Goal: Communication & Community: Participate in discussion

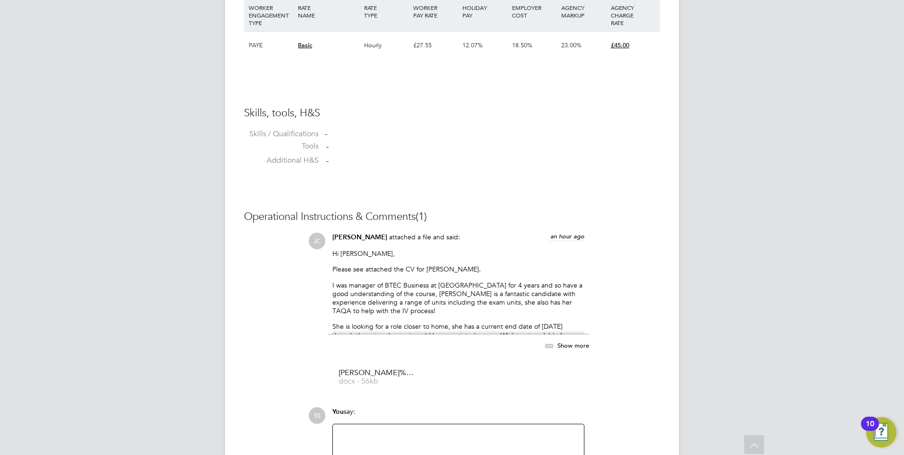
scroll to position [796, 0]
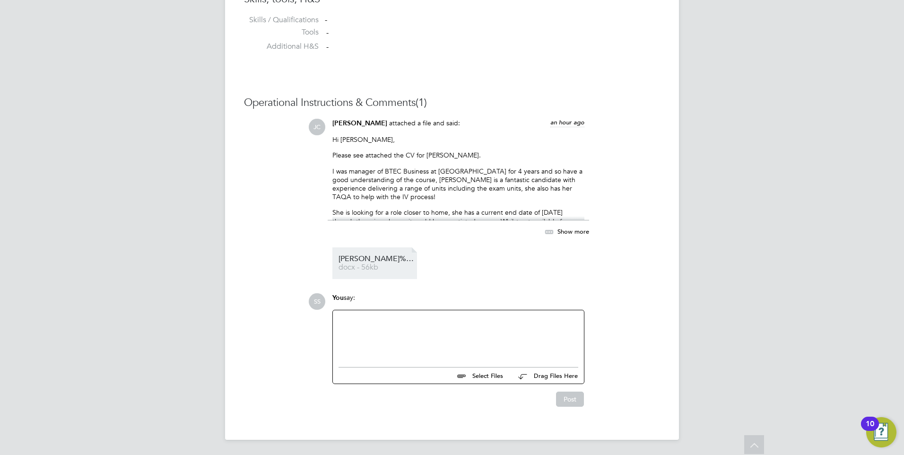
click at [365, 256] on span "[PERSON_NAME]%20CV%20-%20Business" at bounding box center [377, 258] width 76 height 7
click at [354, 327] on div at bounding box center [459, 336] width 240 height 41
click at [574, 398] on button "Post" at bounding box center [570, 398] width 28 height 15
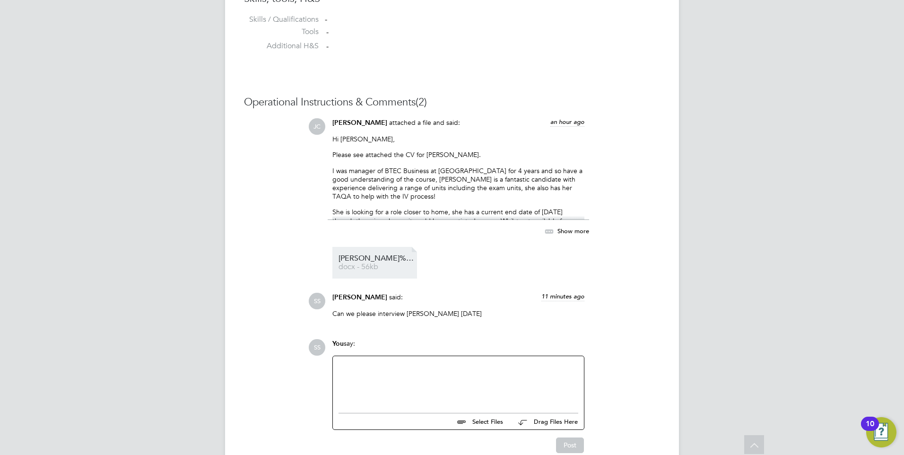
click at [365, 258] on span "[PERSON_NAME]%20CV%20-%20Business" at bounding box center [377, 258] width 76 height 7
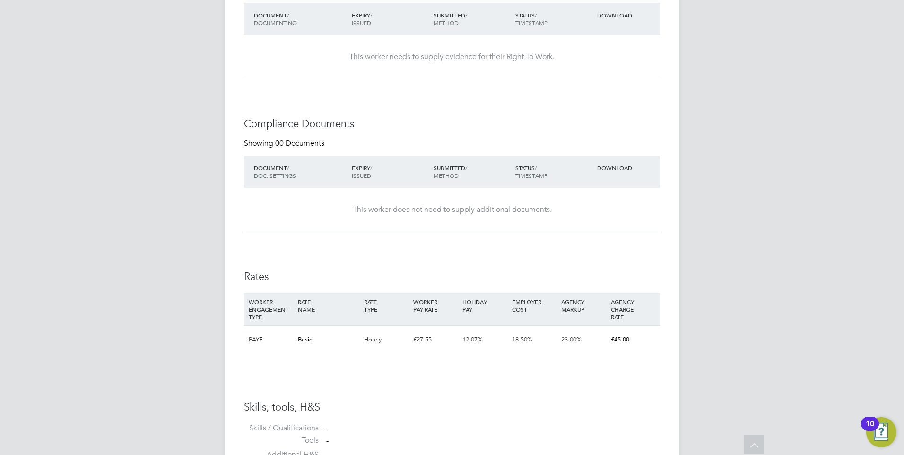
scroll to position [371, 0]
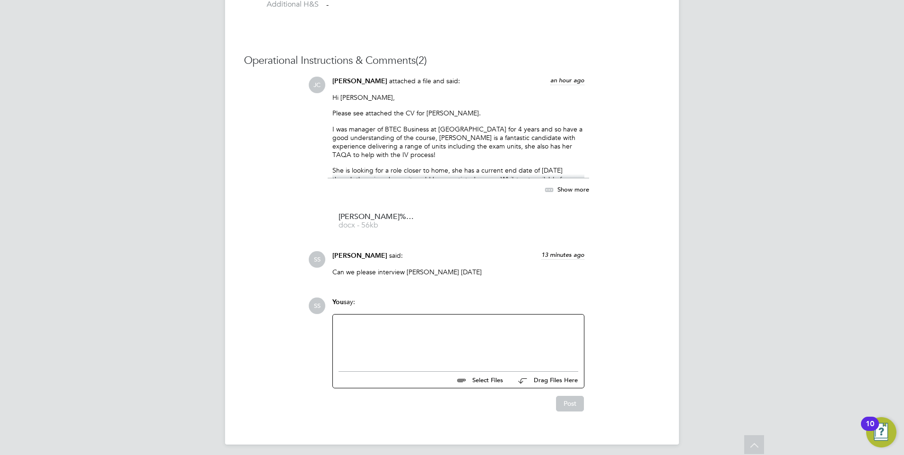
scroll to position [843, 0]
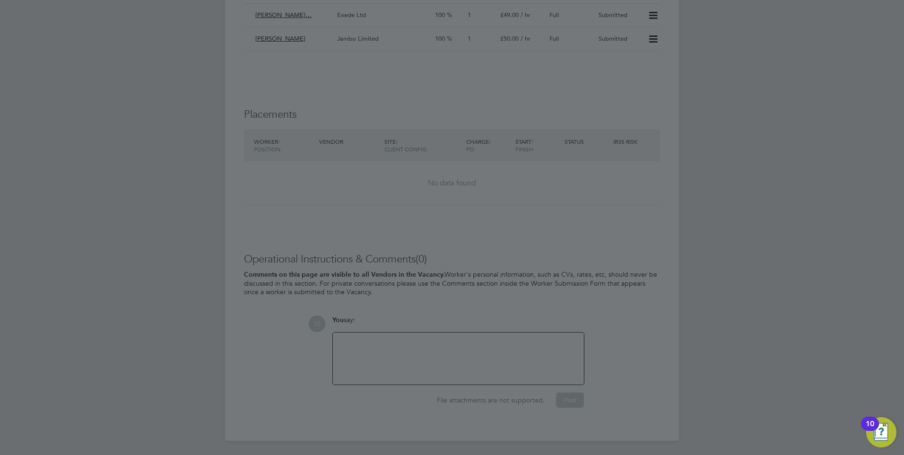
click at [360, 344] on div at bounding box center [452, 227] width 904 height 455
click at [348, 349] on div at bounding box center [452, 227] width 904 height 455
click at [404, 339] on div at bounding box center [452, 227] width 904 height 455
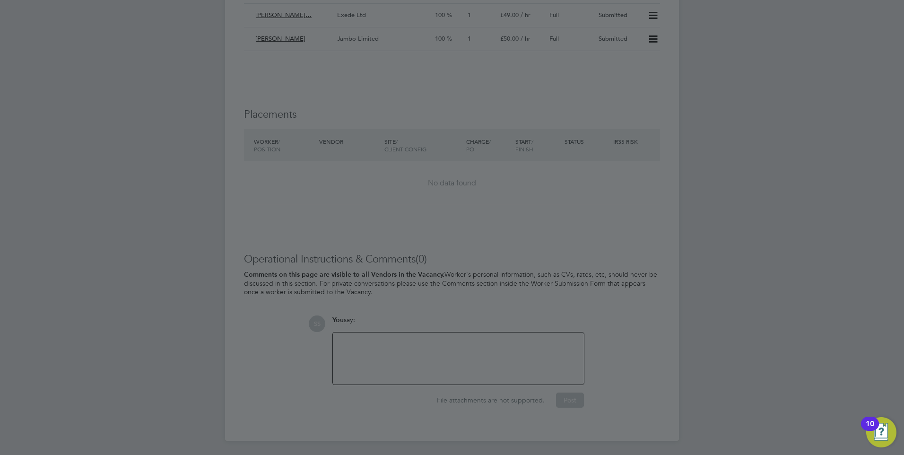
click at [404, 339] on div at bounding box center [452, 227] width 904 height 455
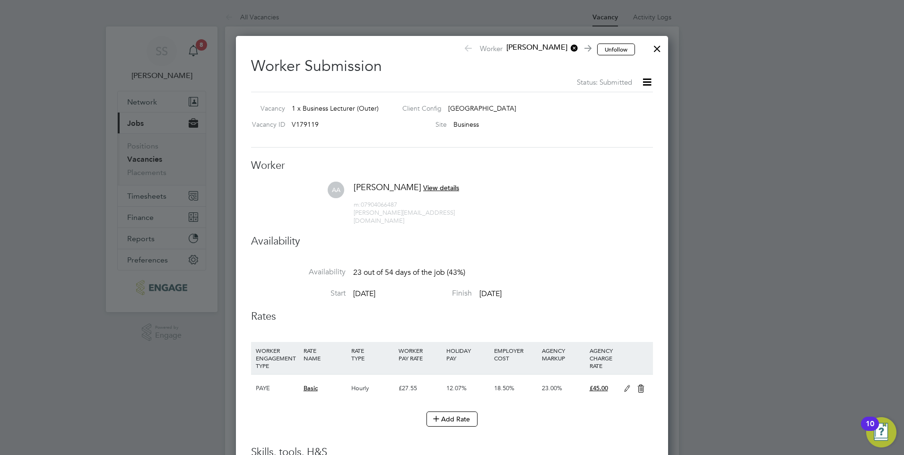
click at [658, 48] on div at bounding box center [657, 46] width 17 height 17
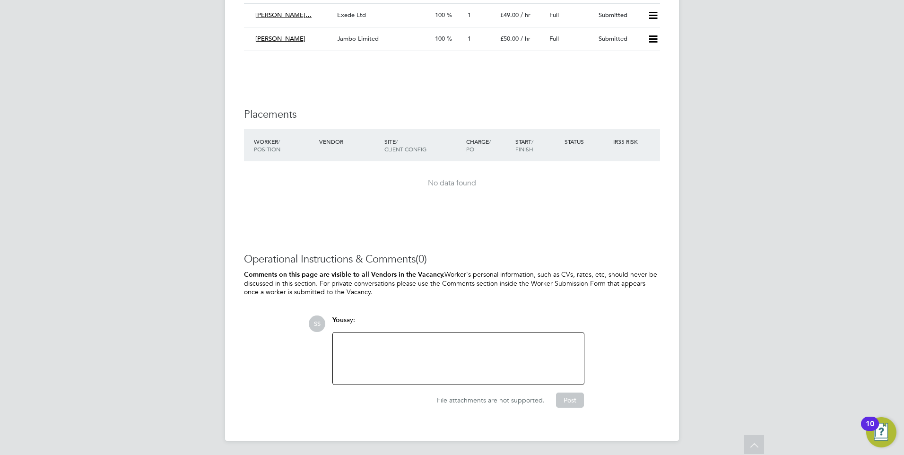
click at [371, 356] on div at bounding box center [459, 358] width 240 height 41
click at [344, 342] on div "9..0AM" at bounding box center [459, 358] width 240 height 41
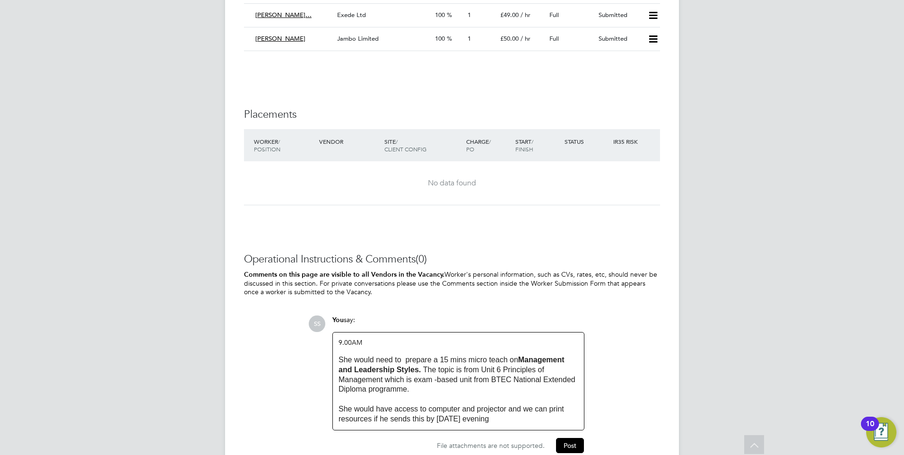
scroll to position [1646, 0]
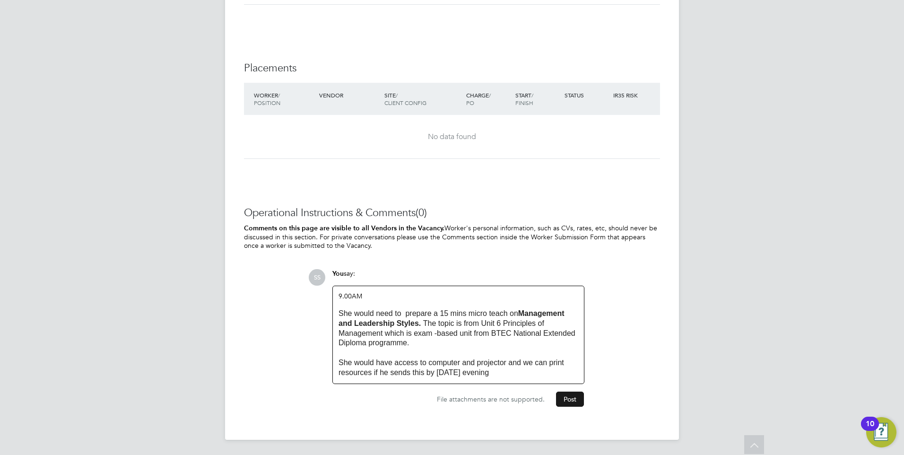
click at [577, 398] on button "Post" at bounding box center [570, 398] width 28 height 15
